Goal: Task Accomplishment & Management: Use online tool/utility

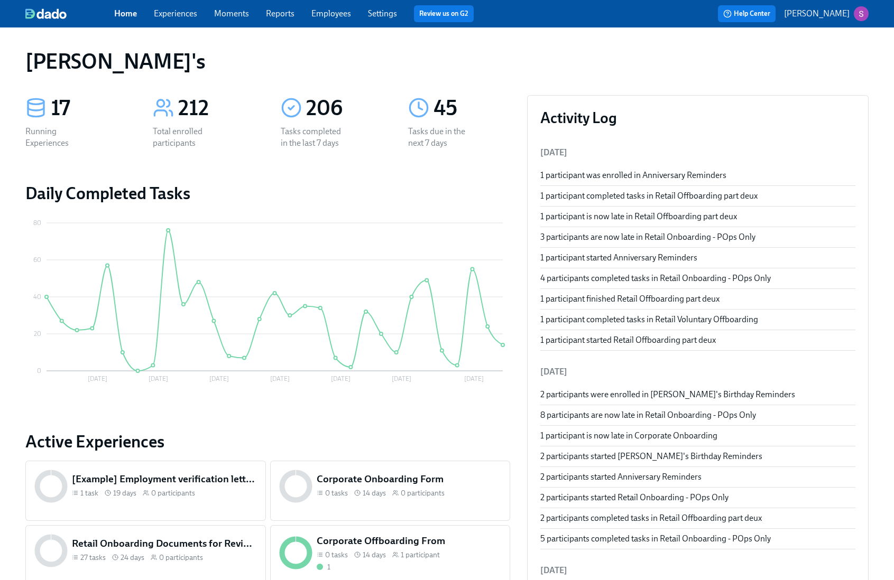
click at [284, 14] on link "Reports" at bounding box center [280, 13] width 29 height 10
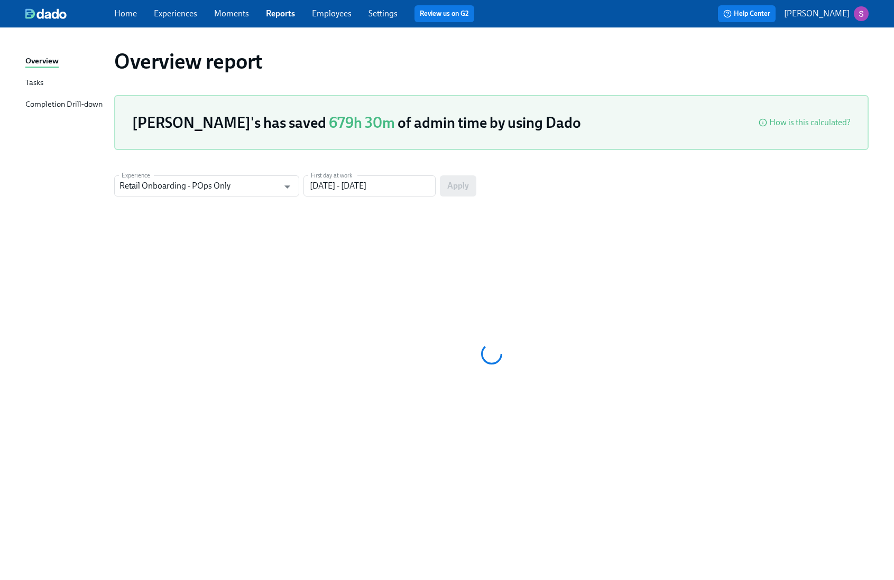
click at [328, 15] on link "Employees" at bounding box center [332, 13] width 40 height 10
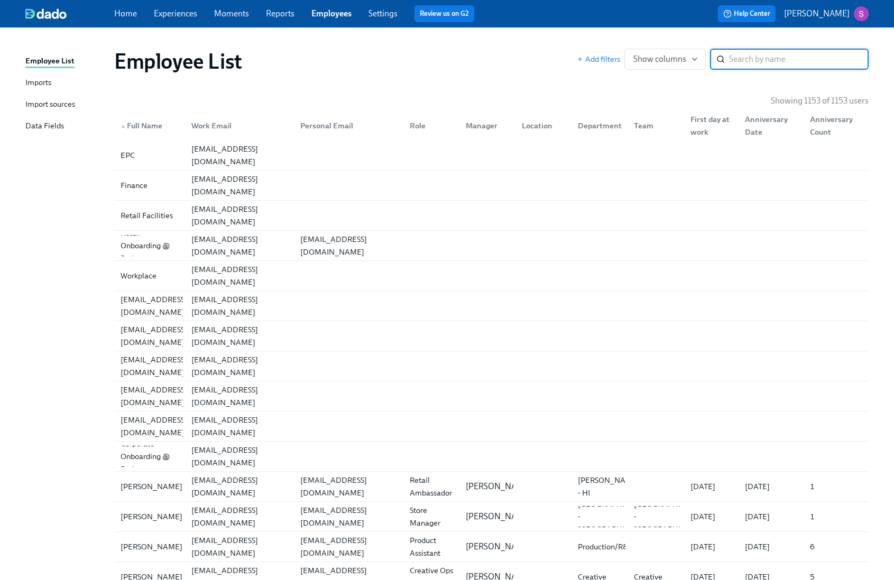
click at [51, 126] on div "Data Fields" at bounding box center [44, 126] width 39 height 13
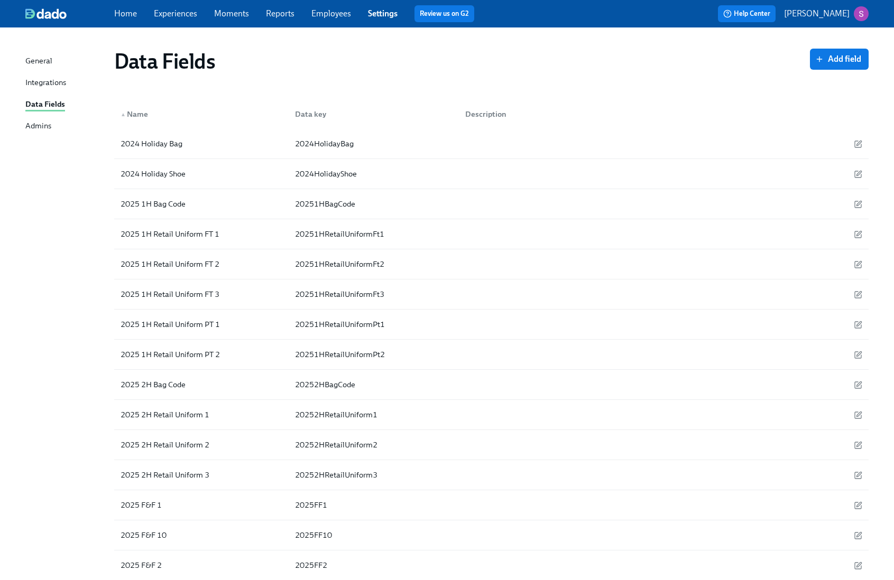
click at [49, 125] on div "Admins" at bounding box center [38, 126] width 26 height 13
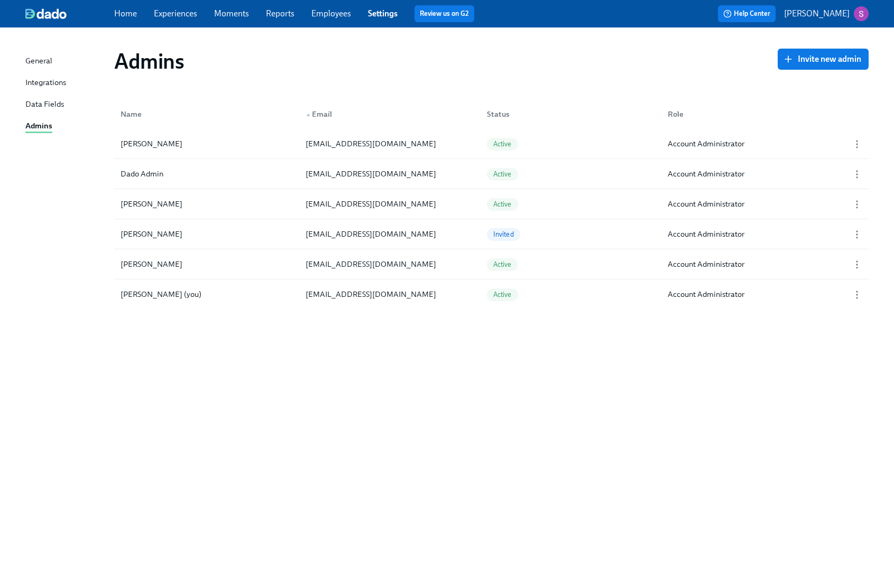
click at [234, 8] on link "Moments" at bounding box center [231, 13] width 35 height 10
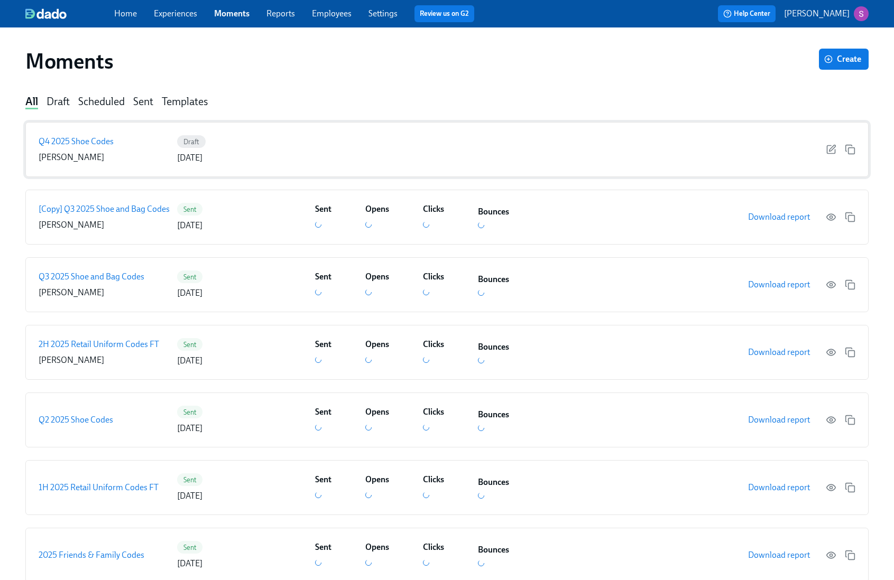
click at [102, 142] on p "Q4 2025 Shoe Codes" at bounding box center [76, 142] width 75 height 12
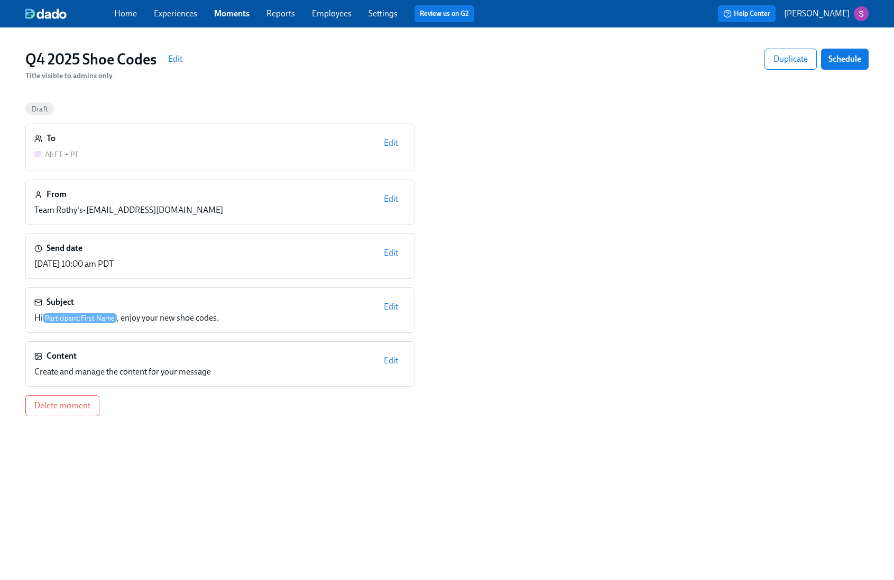
click at [327, 13] on link "Employees" at bounding box center [332, 13] width 40 height 10
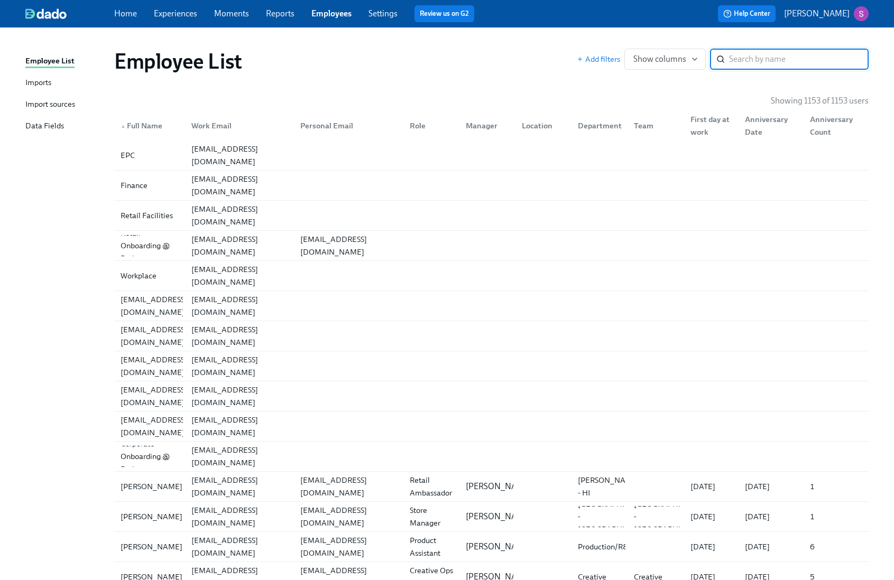
click at [64, 101] on div "Import sources" at bounding box center [50, 104] width 50 height 13
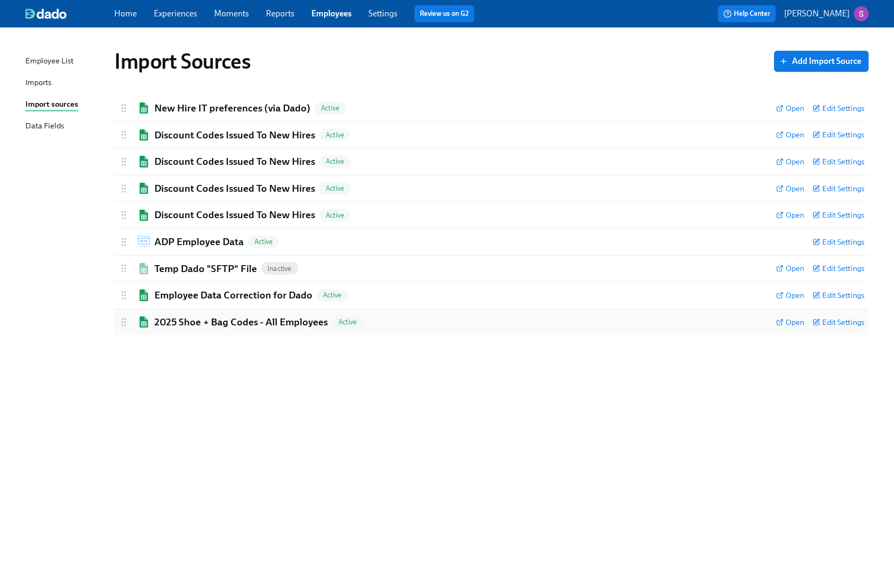
click at [214, 319] on h2 "2025 Shoe + Bag Codes - All Employees" at bounding box center [240, 323] width 173 height 14
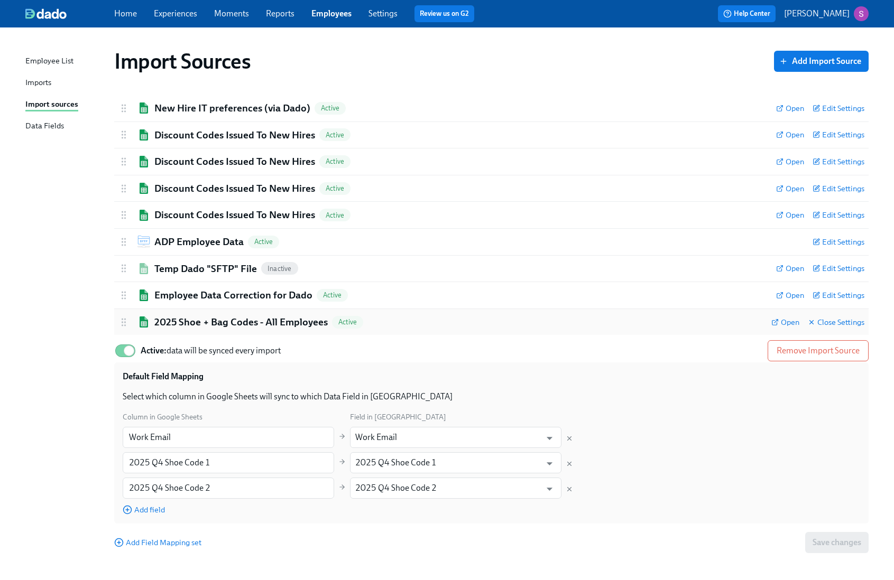
click at [262, 319] on h2 "2025 Shoe + Bag Codes - All Employees" at bounding box center [240, 323] width 173 height 14
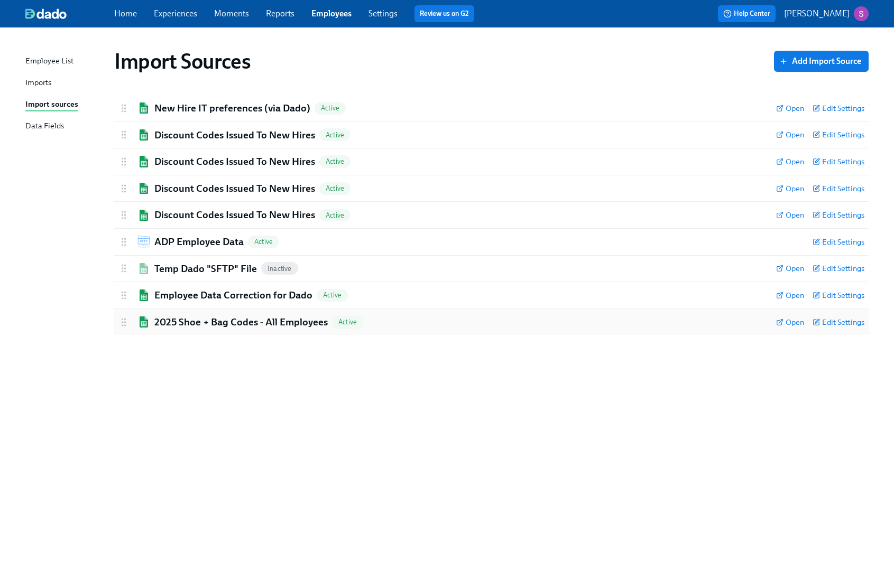
click at [262, 319] on h2 "2025 Shoe + Bag Codes - All Employees" at bounding box center [240, 323] width 173 height 14
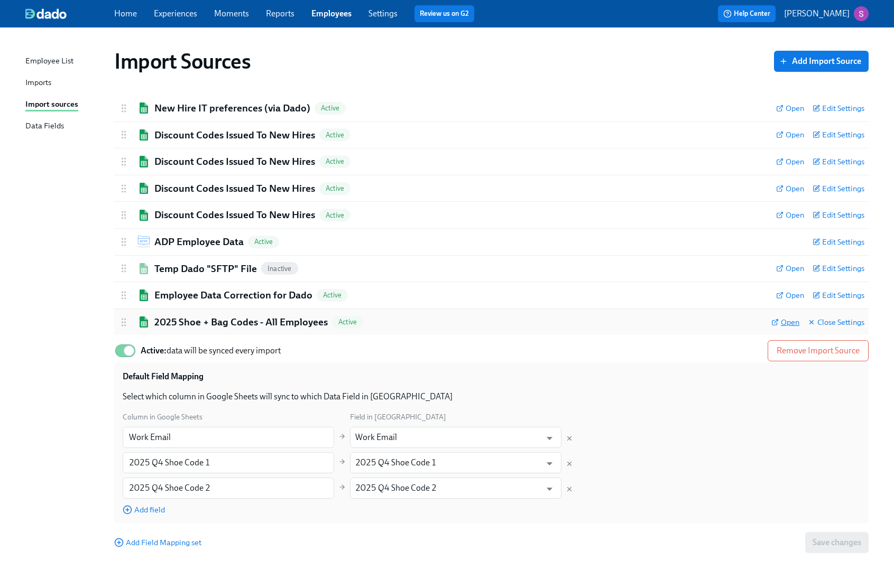
click at [776, 321] on icon at bounding box center [774, 322] width 7 height 7
click at [41, 84] on div "Imports" at bounding box center [38, 83] width 26 height 13
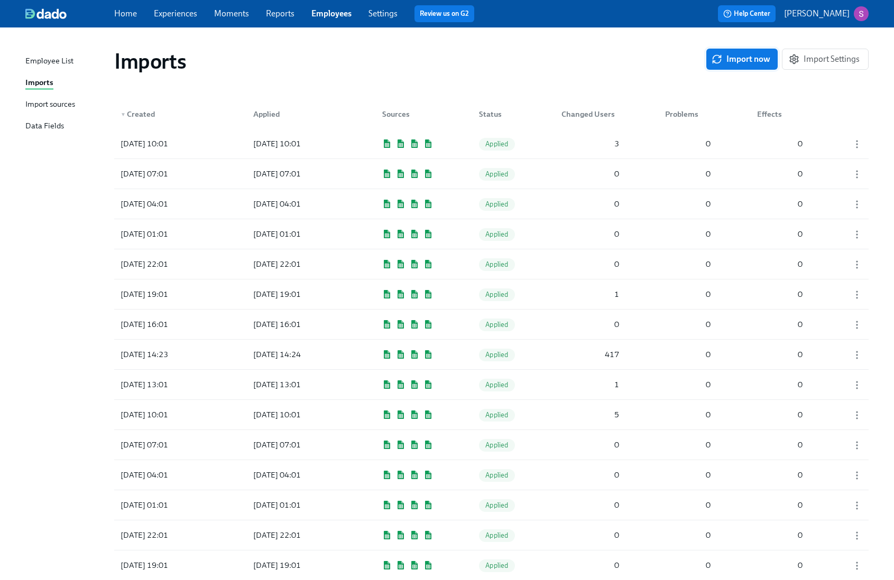
click at [754, 62] on span "Import now" at bounding box center [742, 59] width 57 height 11
click at [505, 142] on span "Pending" at bounding box center [498, 144] width 38 height 8
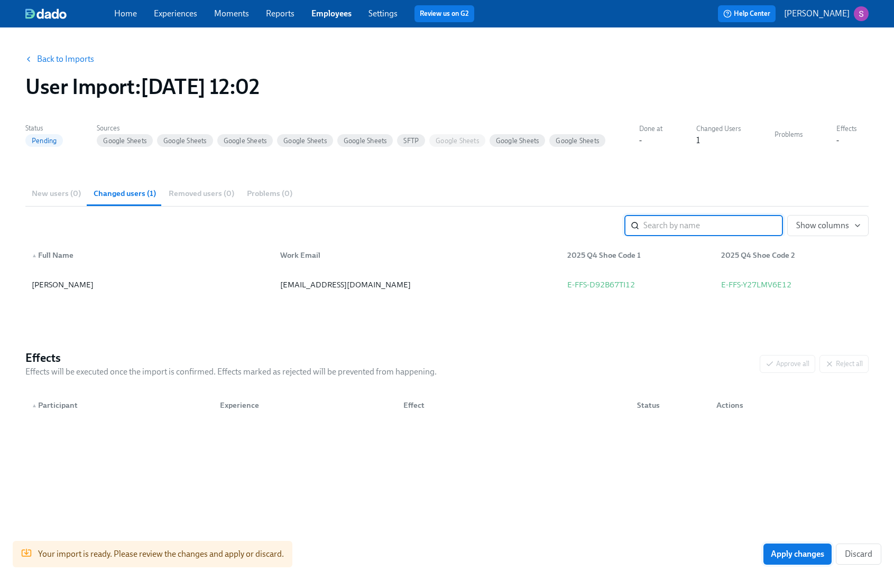
click at [781, 555] on span "Apply changes" at bounding box center [797, 554] width 53 height 11
